Goal: Navigation & Orientation: Locate item on page

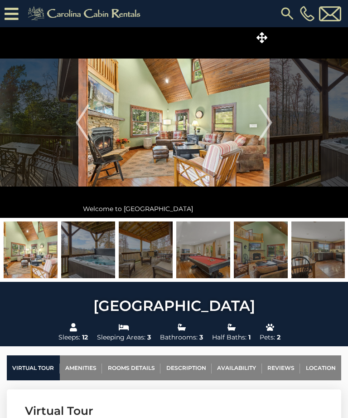
click at [263, 42] on icon at bounding box center [262, 37] width 11 height 11
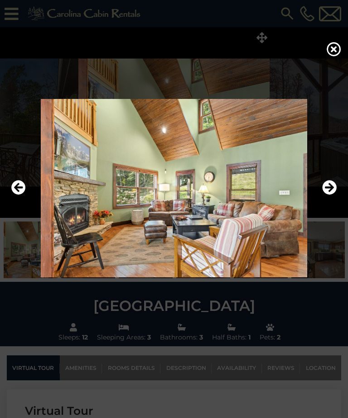
click at [336, 199] on button "Next" at bounding box center [329, 188] width 15 height 21
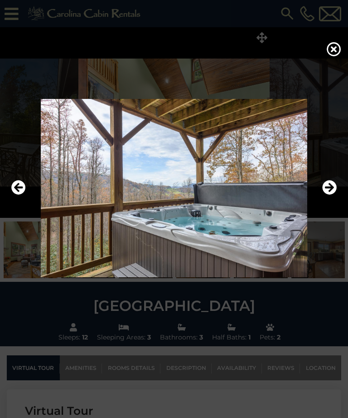
click at [327, 199] on button "Next" at bounding box center [329, 188] width 15 height 21
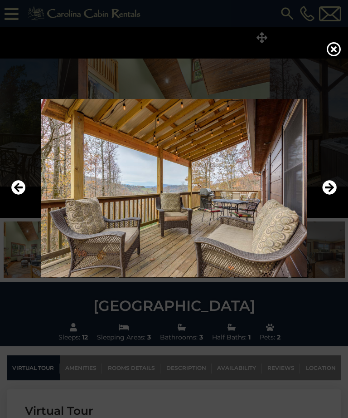
click at [331, 195] on icon "Next" at bounding box center [329, 187] width 15 height 15
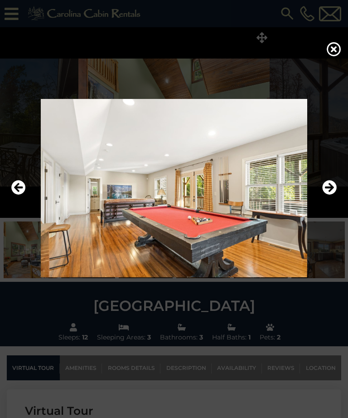
click at [20, 195] on icon "Previous" at bounding box center [18, 187] width 15 height 15
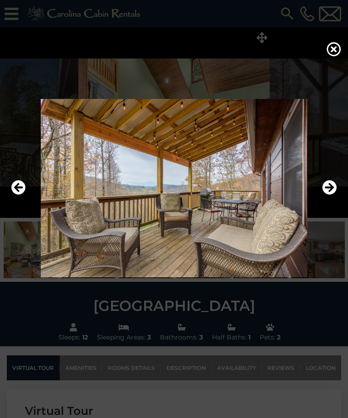
click at [332, 199] on button "Next" at bounding box center [329, 188] width 15 height 21
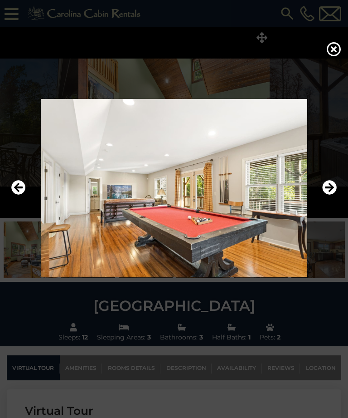
click at [334, 199] on button "Next" at bounding box center [329, 188] width 15 height 21
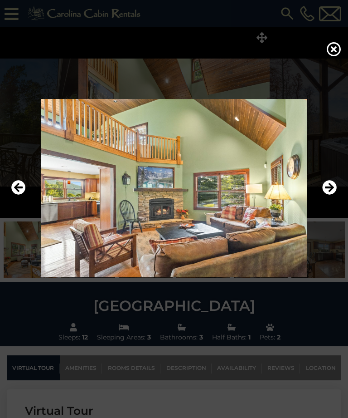
click at [332, 195] on icon "Next" at bounding box center [329, 187] width 15 height 15
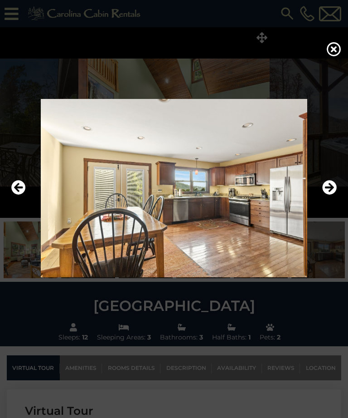
click at [332, 195] on icon "Next" at bounding box center [329, 187] width 15 height 15
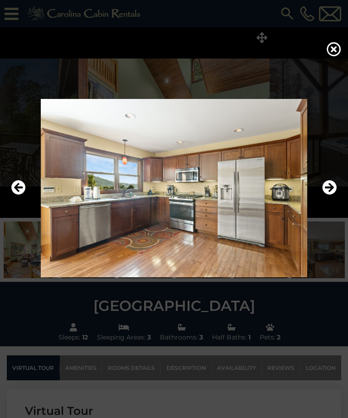
click at [330, 195] on icon "Next" at bounding box center [329, 187] width 15 height 15
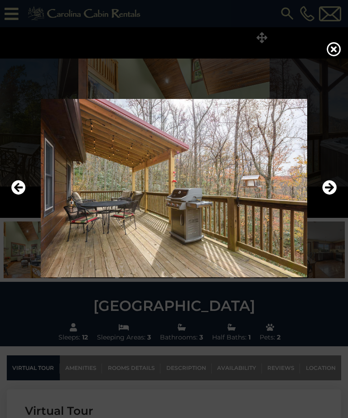
click at [21, 199] on button "Previous" at bounding box center [18, 188] width 15 height 21
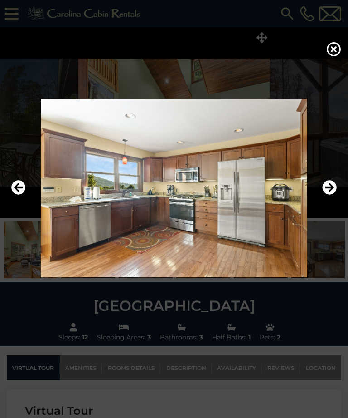
click at [325, 195] on icon "Next" at bounding box center [329, 187] width 15 height 15
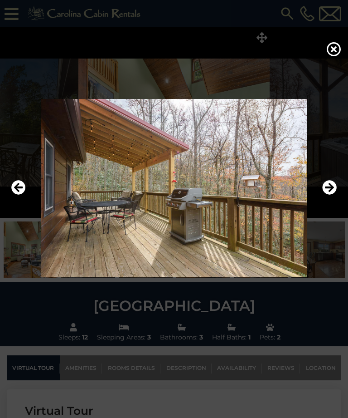
click at [328, 195] on icon "Next" at bounding box center [329, 187] width 15 height 15
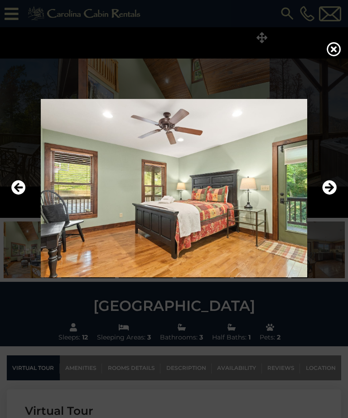
click at [330, 199] on button "Next" at bounding box center [329, 188] width 15 height 21
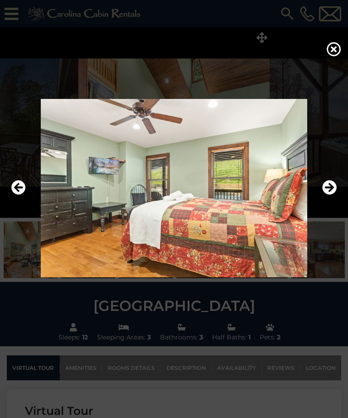
click at [331, 199] on button "Next" at bounding box center [329, 188] width 15 height 21
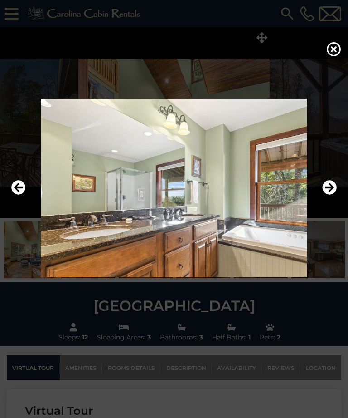
click at [331, 199] on button "Next" at bounding box center [329, 188] width 15 height 21
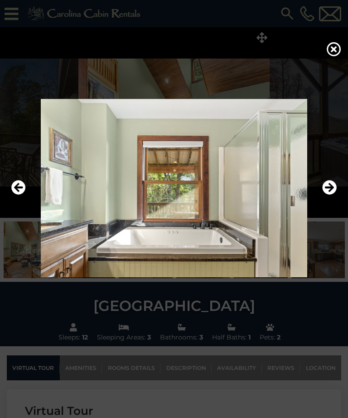
click at [331, 195] on icon "Next" at bounding box center [329, 187] width 15 height 15
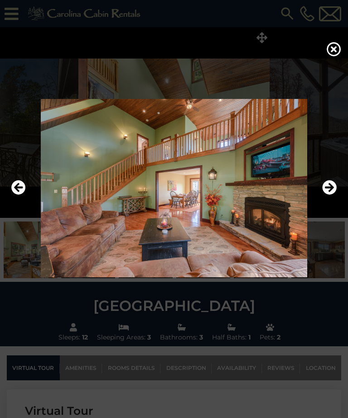
click at [331, 199] on button "Next" at bounding box center [329, 188] width 15 height 21
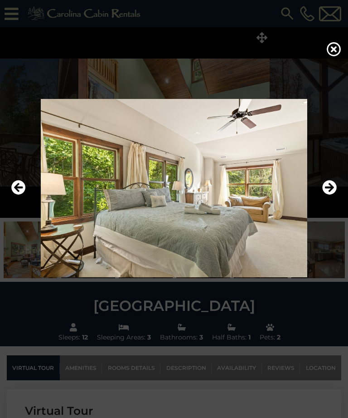
click at [17, 195] on icon "Previous" at bounding box center [18, 187] width 15 height 15
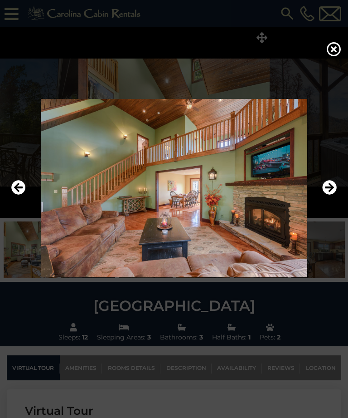
click at [16, 195] on icon "Previous" at bounding box center [18, 187] width 15 height 15
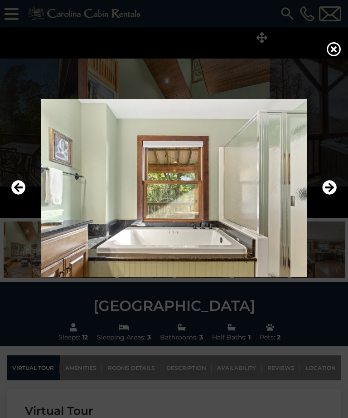
click at [19, 195] on icon "Previous" at bounding box center [18, 187] width 15 height 15
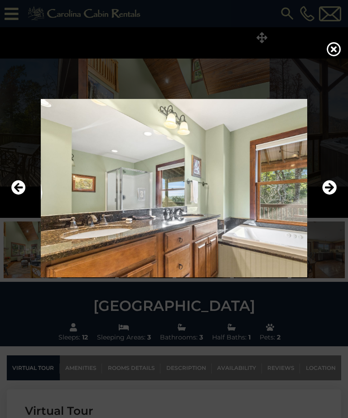
click at [331, 195] on icon "Next" at bounding box center [329, 187] width 15 height 15
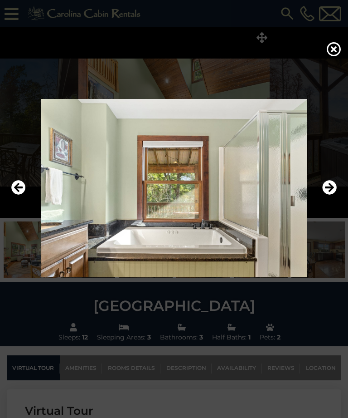
click at [332, 195] on icon "Next" at bounding box center [329, 187] width 15 height 15
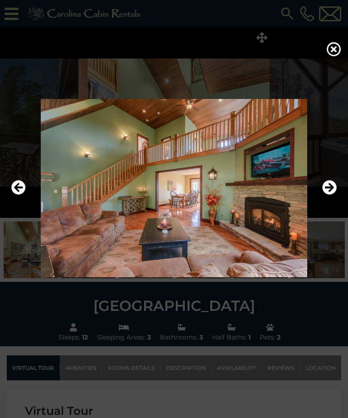
click at [335, 195] on icon "Next" at bounding box center [329, 187] width 15 height 15
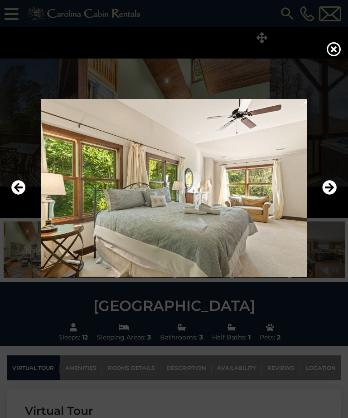
click at [19, 195] on icon "Previous" at bounding box center [18, 187] width 15 height 15
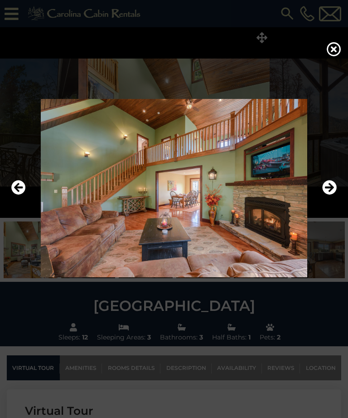
click at [334, 199] on button "Next" at bounding box center [329, 188] width 15 height 21
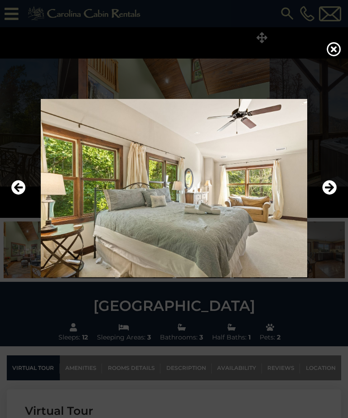
click at [335, 199] on button "Next" at bounding box center [329, 188] width 15 height 21
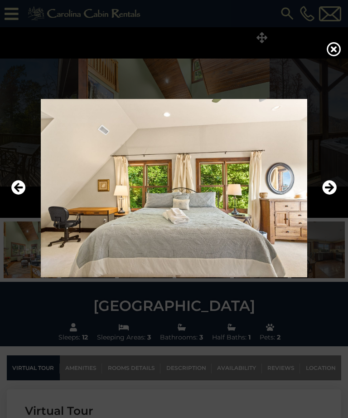
click at [332, 199] on button "Next" at bounding box center [329, 188] width 15 height 21
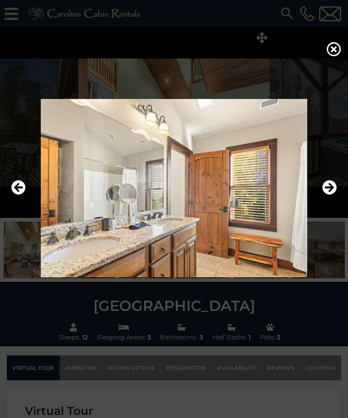
click at [332, 199] on button "Next" at bounding box center [329, 188] width 15 height 21
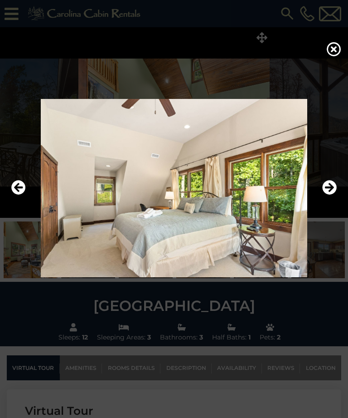
click at [332, 199] on button "Next" at bounding box center [329, 188] width 15 height 21
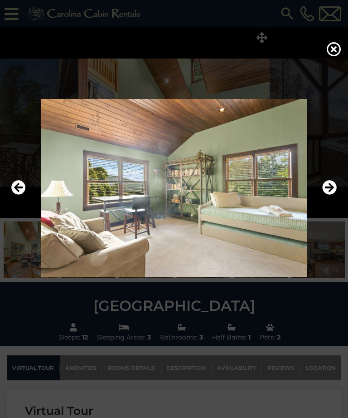
click at [333, 199] on button "Next" at bounding box center [329, 188] width 15 height 21
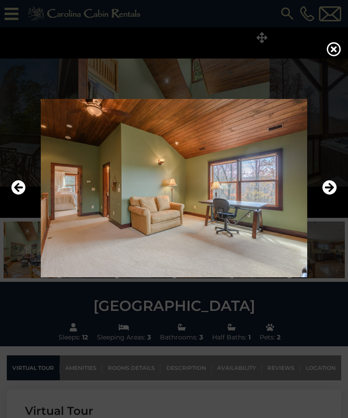
click at [334, 199] on button "Next" at bounding box center [329, 188] width 15 height 21
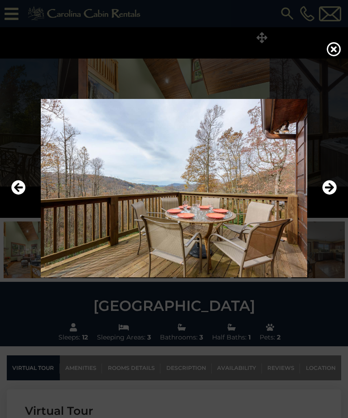
click at [334, 199] on button "Next" at bounding box center [329, 188] width 15 height 21
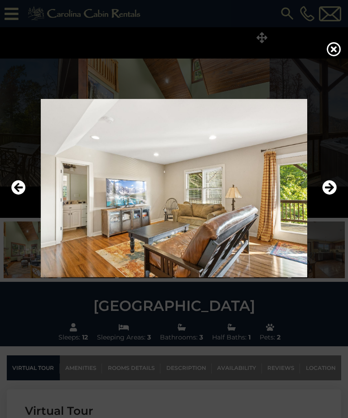
click at [333, 195] on icon "Next" at bounding box center [329, 187] width 15 height 15
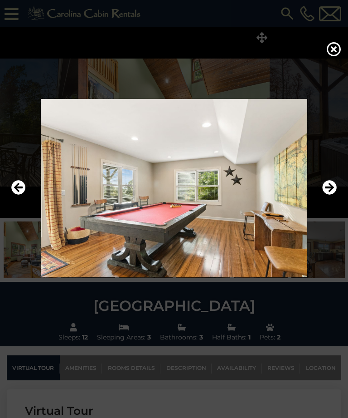
click at [18, 195] on icon "Previous" at bounding box center [18, 187] width 15 height 15
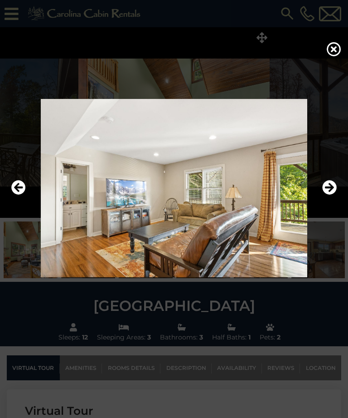
click at [335, 195] on icon "Next" at bounding box center [329, 187] width 15 height 15
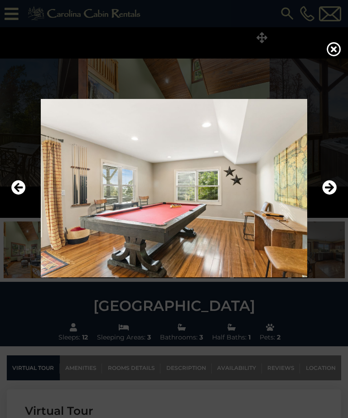
click at [331, 195] on icon "Next" at bounding box center [329, 187] width 15 height 15
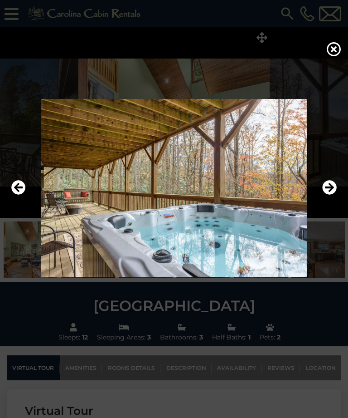
click at [334, 199] on button "Next" at bounding box center [329, 188] width 15 height 21
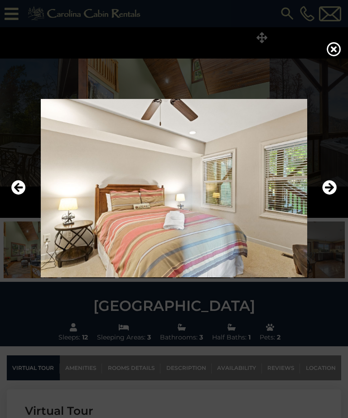
click at [335, 195] on icon "Next" at bounding box center [329, 187] width 15 height 15
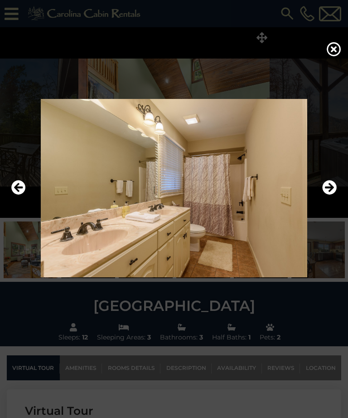
click at [336, 195] on icon "Next" at bounding box center [329, 187] width 15 height 15
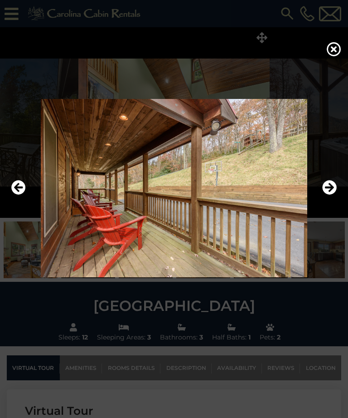
click at [15, 199] on button "Previous" at bounding box center [18, 188] width 15 height 21
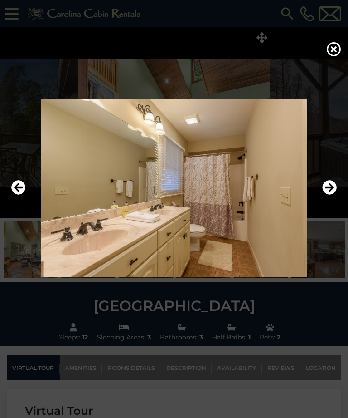
click at [335, 195] on icon "Next" at bounding box center [329, 187] width 15 height 15
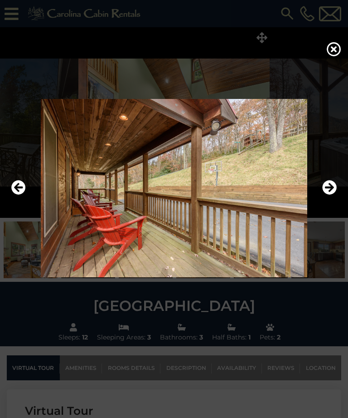
click at [334, 195] on icon "Next" at bounding box center [329, 187] width 15 height 15
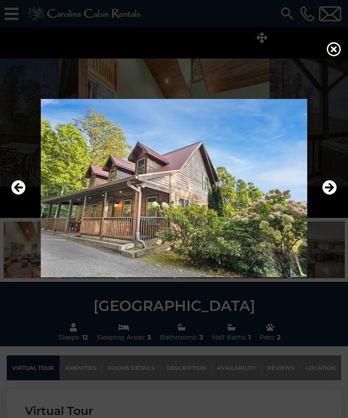
click at [336, 195] on icon "Next" at bounding box center [329, 187] width 15 height 15
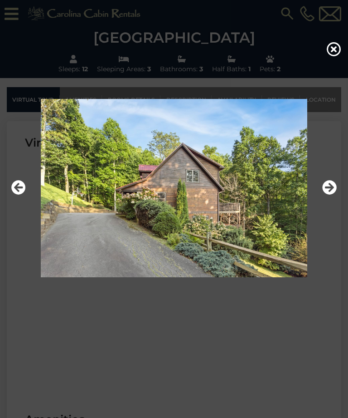
scroll to position [286, 0]
click at [335, 56] on icon at bounding box center [334, 49] width 15 height 15
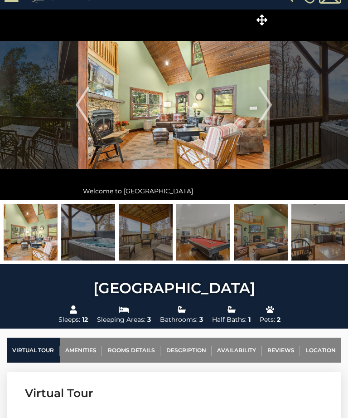
scroll to position [0, 0]
